Goal: Find specific page/section: Find specific page/section

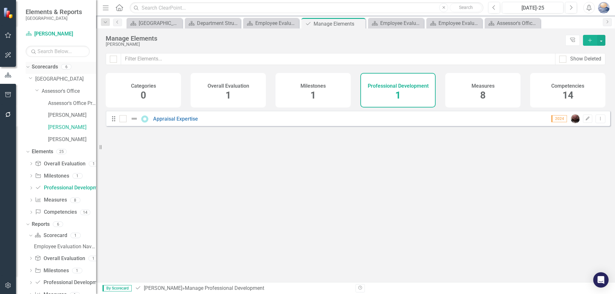
click at [29, 67] on div "Dropdown" at bounding box center [26, 66] width 5 height 4
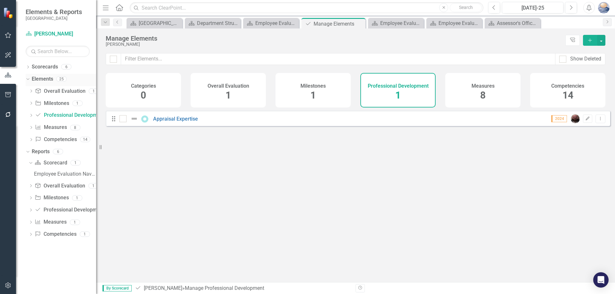
click at [29, 78] on icon "Dropdown" at bounding box center [27, 79] width 4 height 4
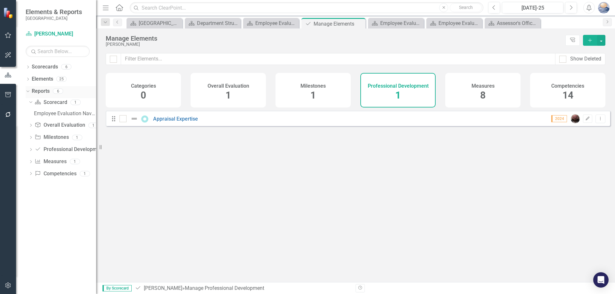
click at [27, 89] on icon "Dropdown" at bounding box center [27, 91] width 4 height 4
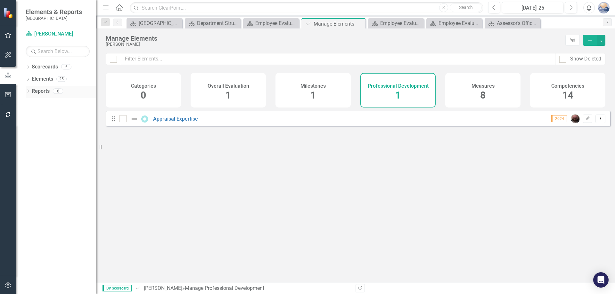
click at [27, 89] on div "Dropdown" at bounding box center [28, 91] width 4 height 5
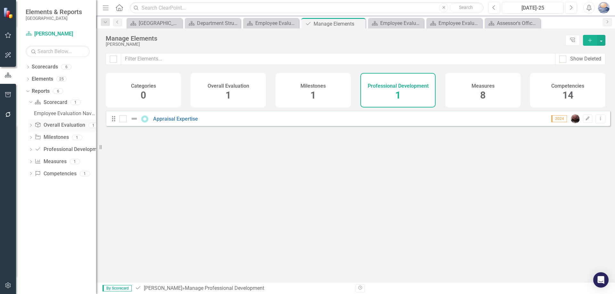
click at [31, 126] on icon "Dropdown" at bounding box center [31, 126] width 4 height 4
click at [83, 125] on div "Employee Overall Evaluation to Update" at bounding box center [65, 126] width 62 height 6
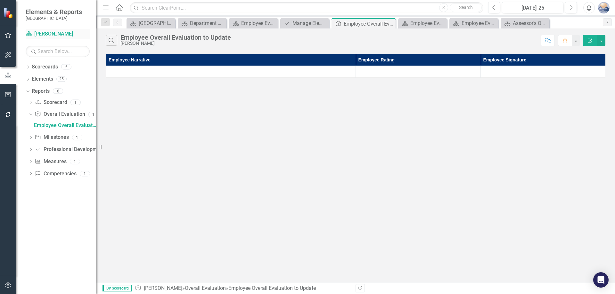
click at [57, 32] on link "Scorecard [PERSON_NAME]" at bounding box center [58, 33] width 64 height 7
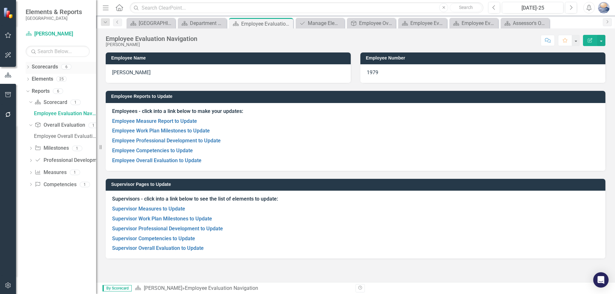
click at [29, 66] on icon "Dropdown" at bounding box center [28, 68] width 4 height 4
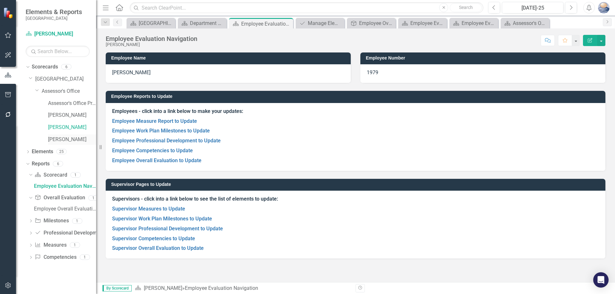
click at [71, 139] on link "[PERSON_NAME]" at bounding box center [72, 139] width 48 height 7
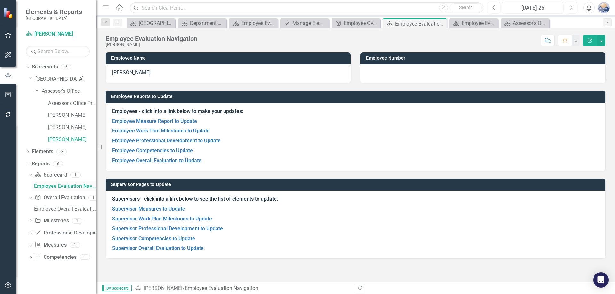
click at [67, 186] on div "Employee Evaluation Navigation" at bounding box center [65, 187] width 62 height 6
click at [61, 212] on div "Employee Overall Evaluation to Update" at bounding box center [65, 209] width 62 height 6
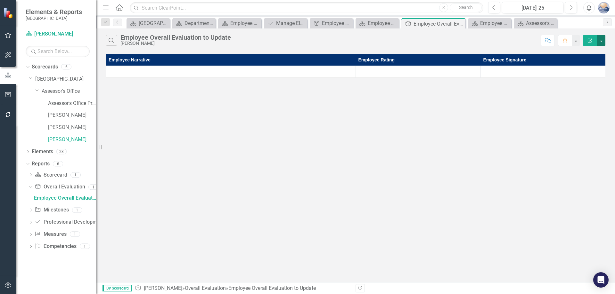
click at [602, 40] on button "button" at bounding box center [601, 40] width 8 height 11
click at [608, 39] on div "Search Employee Overall Evaluation to Update [PERSON_NAME] Comment Favorite Edi…" at bounding box center [355, 39] width 519 height 21
click at [56, 187] on link "Overall Evaluation Overall Evaluation" at bounding box center [60, 187] width 50 height 7
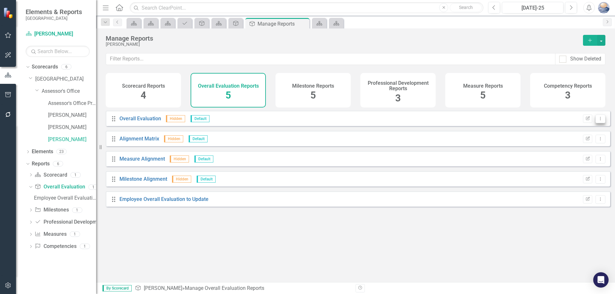
click at [598, 121] on icon "Dropdown Menu" at bounding box center [600, 119] width 5 height 4
click at [160, 253] on div "Drag Overall Evaluation Hidden Default Edit Report Dropdown Menu Drag Alignment…" at bounding box center [355, 194] width 519 height 167
click at [66, 198] on div "Employee Overall Evaluation to Update" at bounding box center [65, 198] width 62 height 6
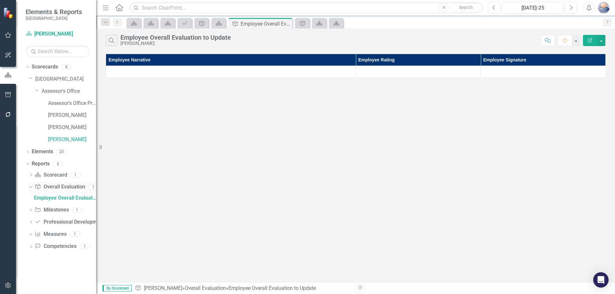
click at [69, 188] on link "Overall Evaluation Overall Evaluation" at bounding box center [60, 187] width 50 height 7
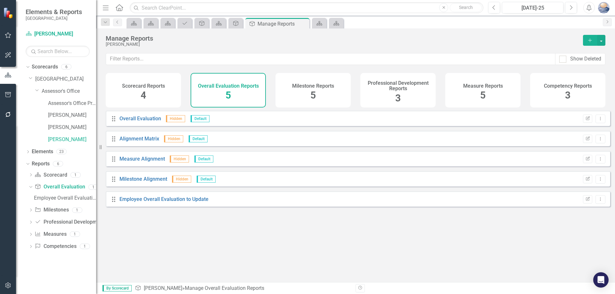
click at [157, 94] on div "Scorecard Reports 4" at bounding box center [143, 90] width 75 height 35
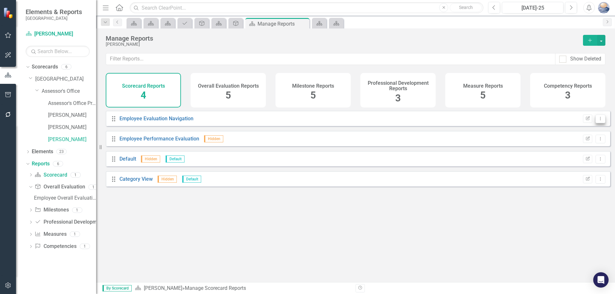
click at [600, 122] on button "Dropdown Menu" at bounding box center [600, 119] width 10 height 9
click at [472, 225] on div "Drag Employee Evaluation Navigation Edit Report Dropdown Menu Drag Employee Per…" at bounding box center [355, 194] width 519 height 167
click at [54, 198] on div "Employee Overall Evaluation to Update" at bounding box center [65, 198] width 62 height 6
